Goal: Task Accomplishment & Management: Use online tool/utility

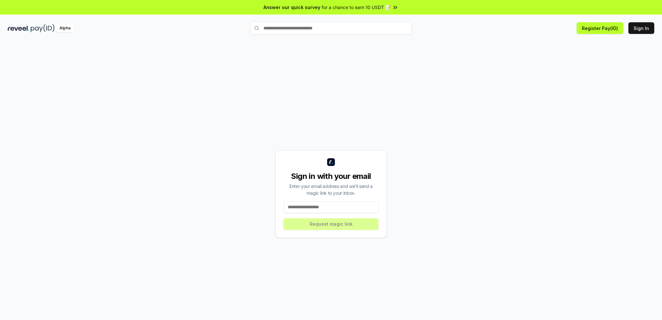
click at [315, 209] on input at bounding box center [330, 208] width 95 height 12
